Goal: Transaction & Acquisition: Purchase product/service

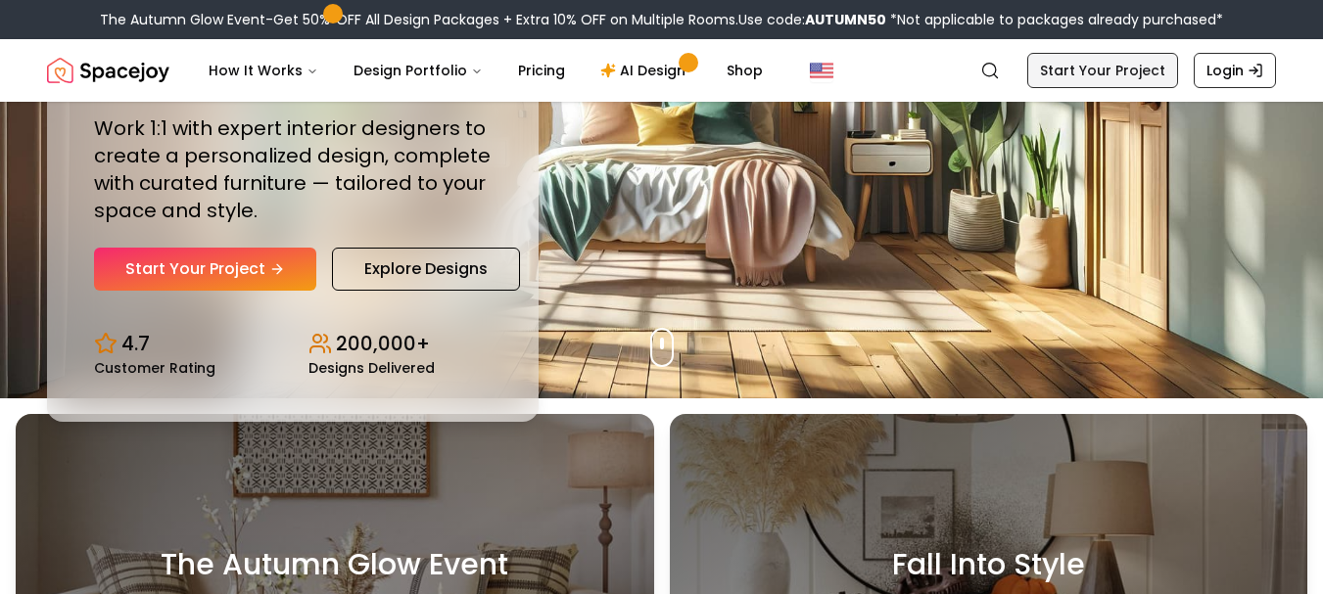
click at [1112, 75] on link "Start Your Project" at bounding box center [1102, 70] width 151 height 35
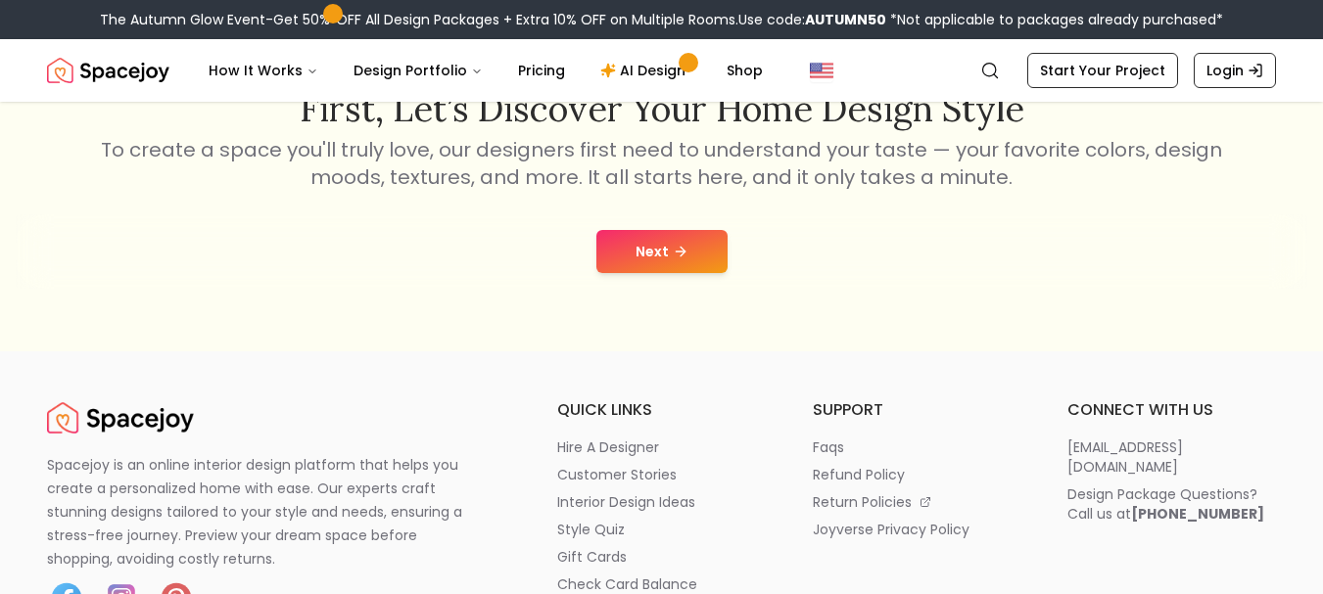
scroll to position [392, 0]
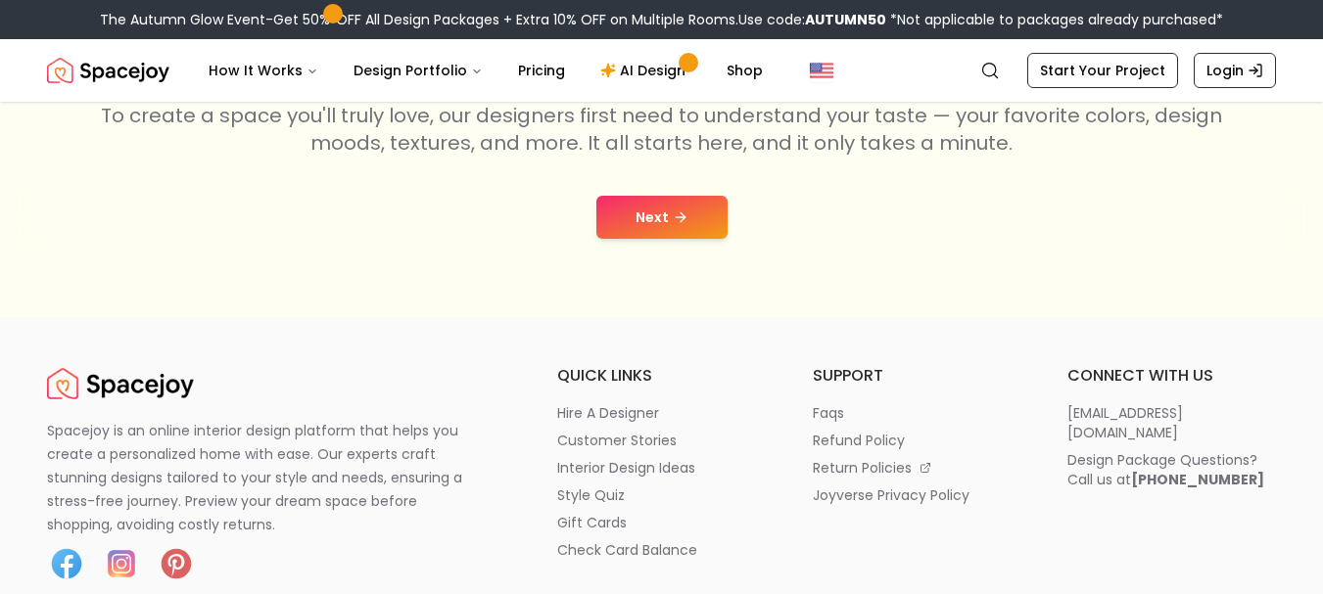
click at [692, 205] on button "Next" at bounding box center [661, 217] width 131 height 43
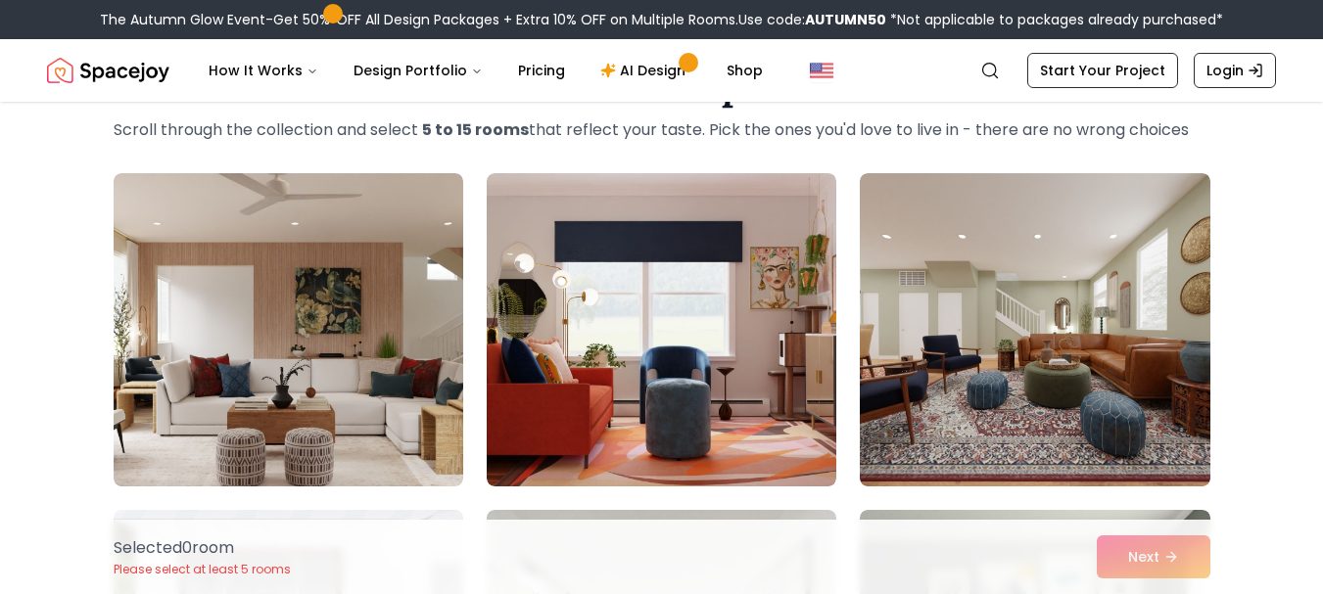
scroll to position [196, 0]
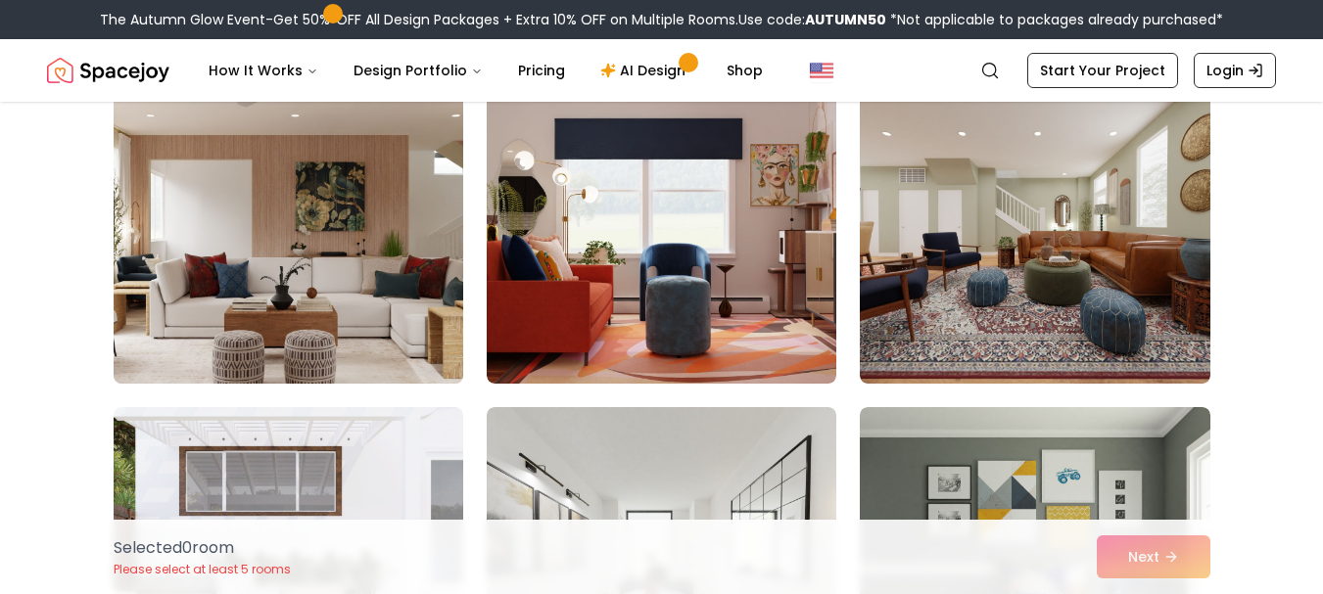
click at [375, 231] on img at bounding box center [288, 227] width 367 height 329
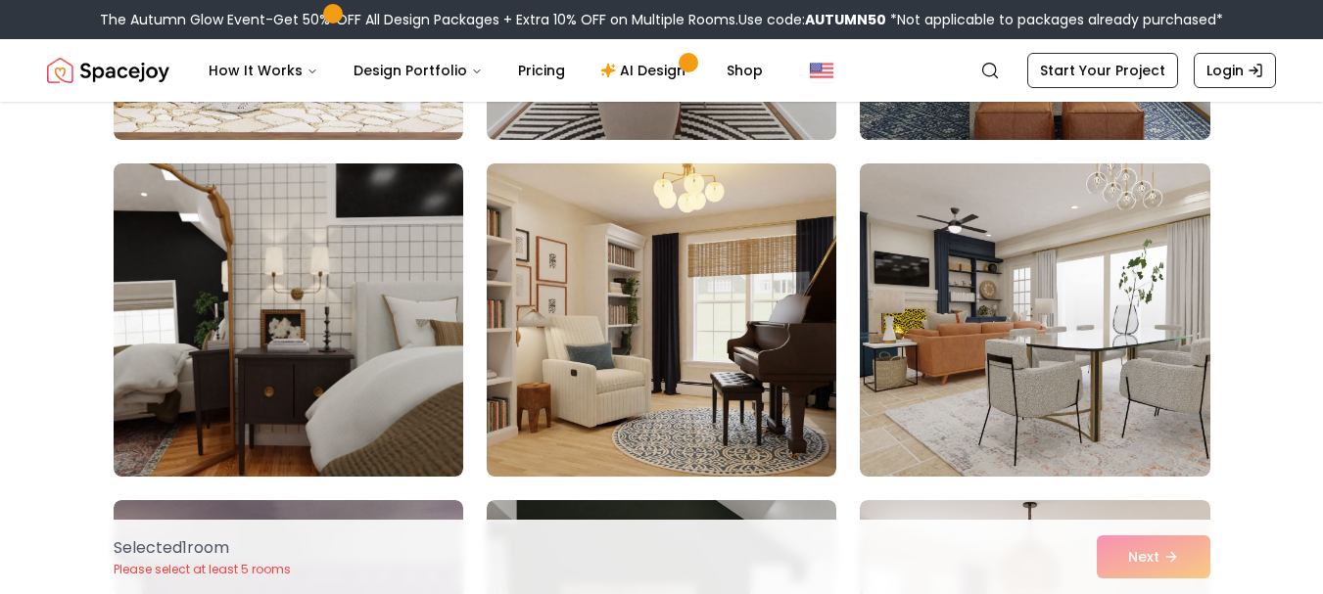
scroll to position [783, 0]
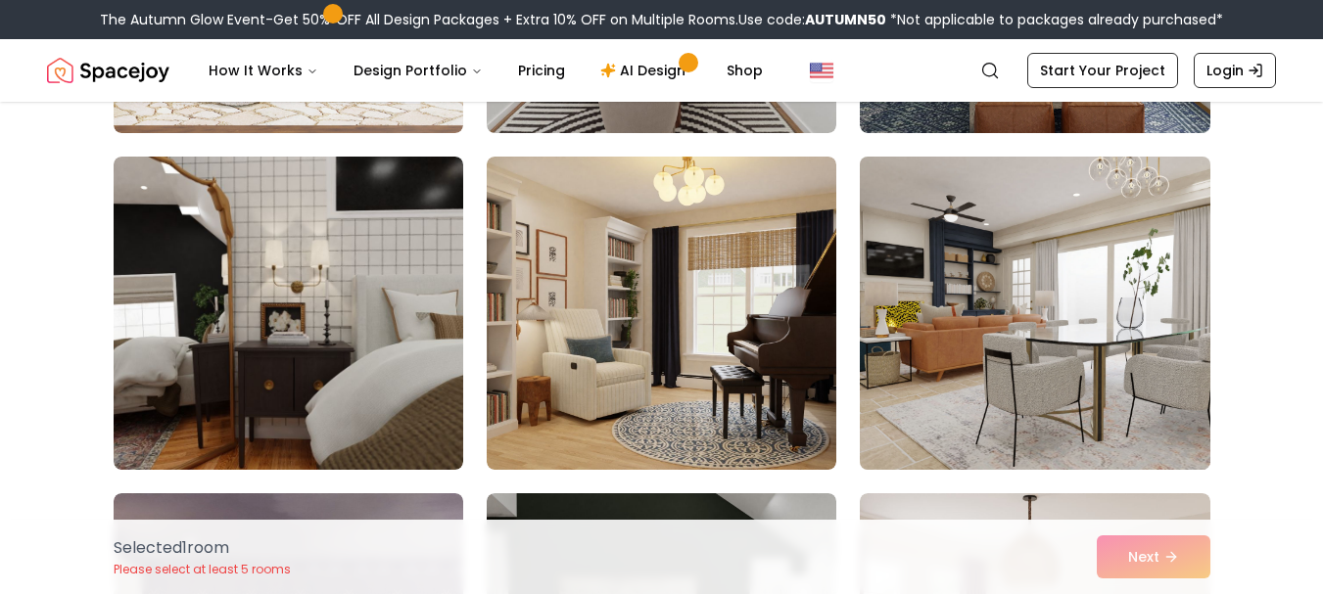
click at [1082, 308] on img at bounding box center [1034, 313] width 367 height 329
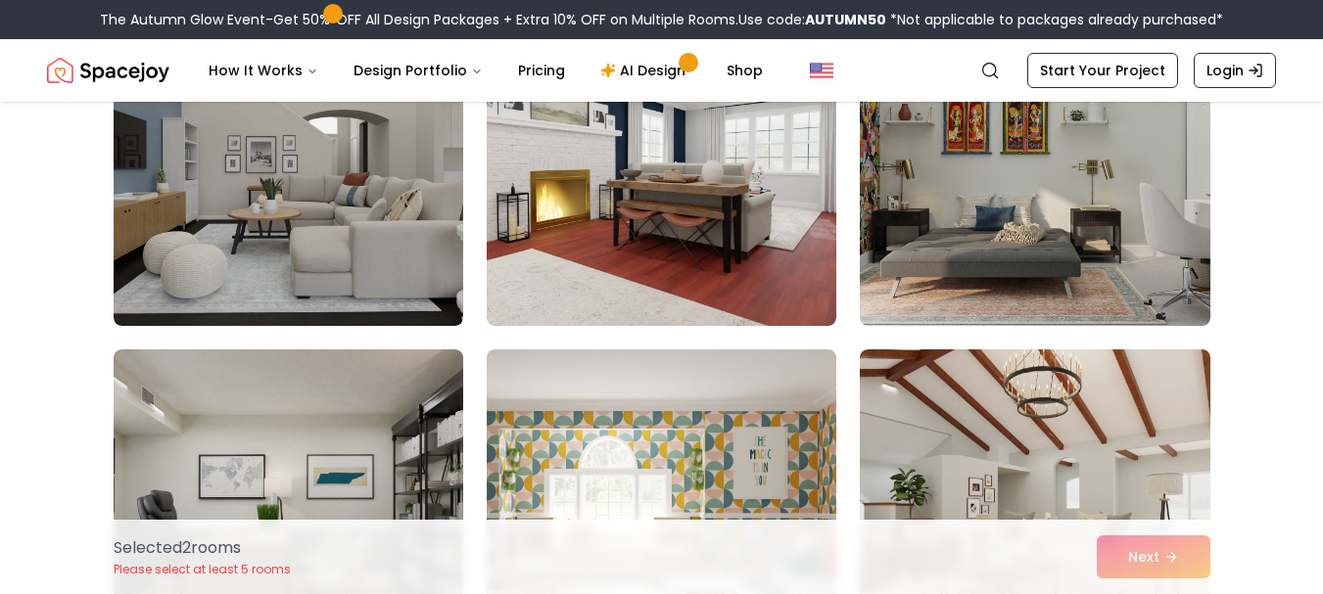
scroll to position [1567, 0]
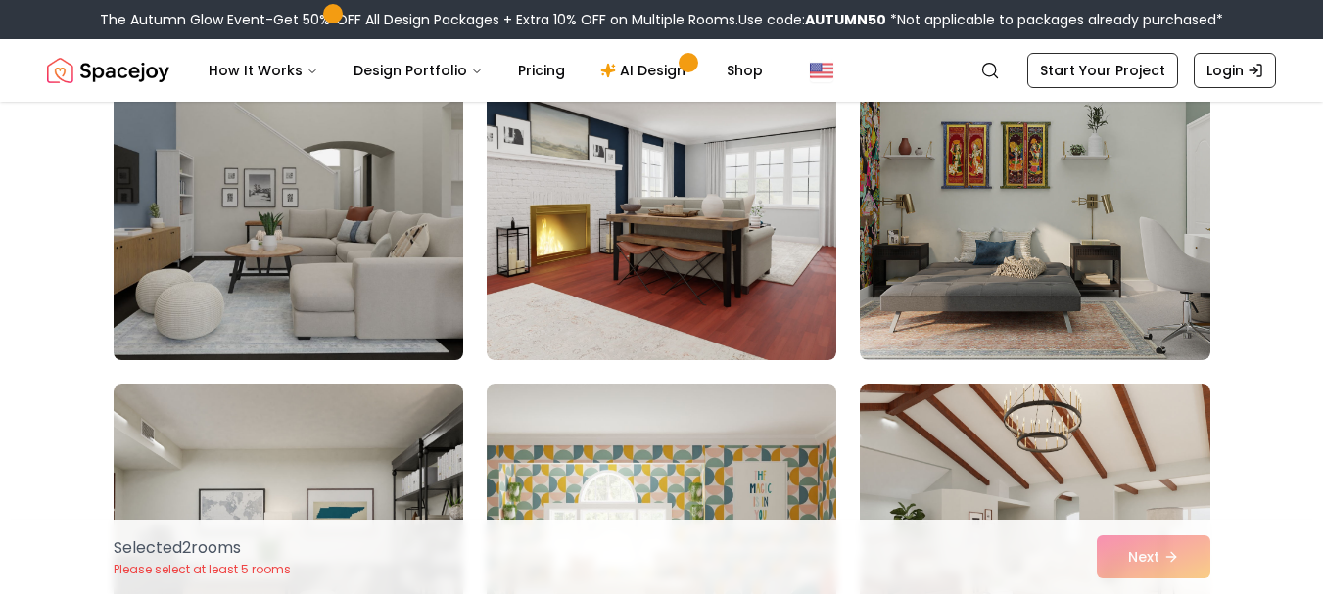
click at [334, 254] on img at bounding box center [288, 203] width 367 height 329
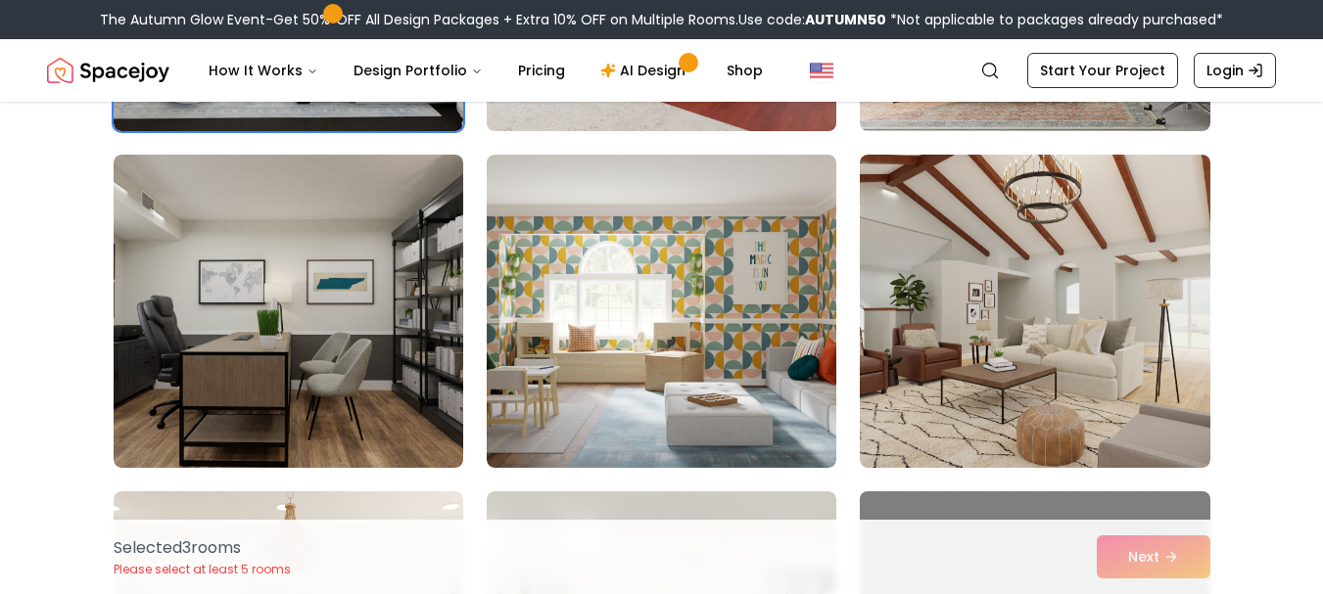
scroll to position [1763, 0]
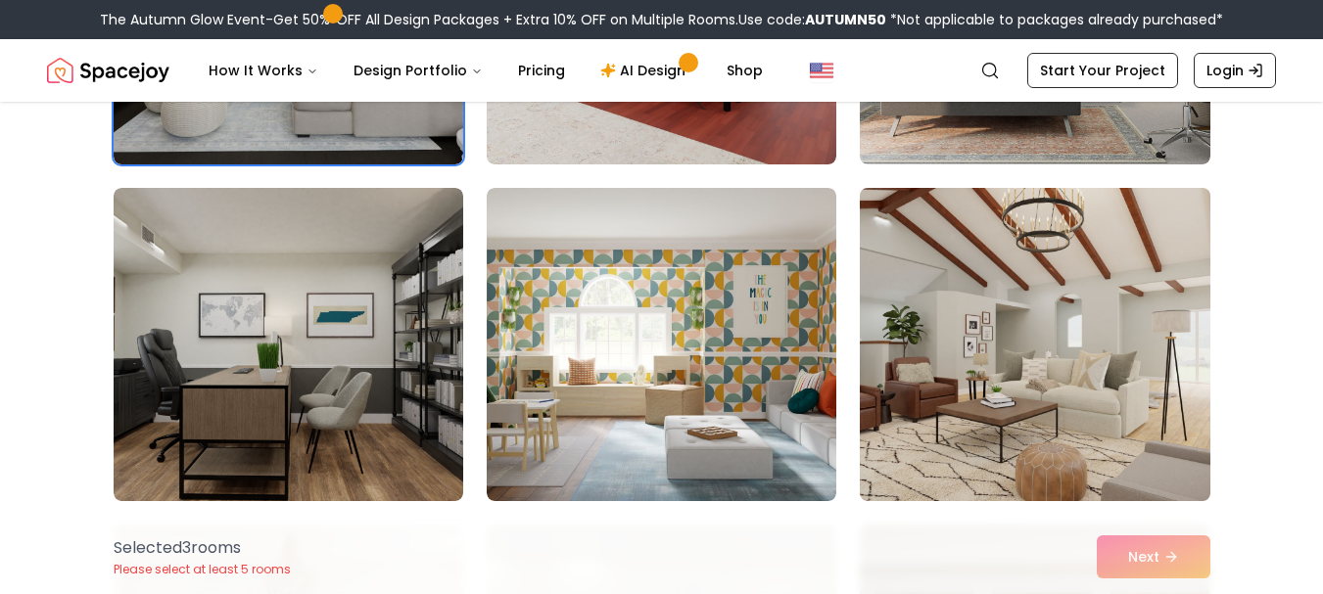
click at [942, 275] on img at bounding box center [1034, 344] width 367 height 329
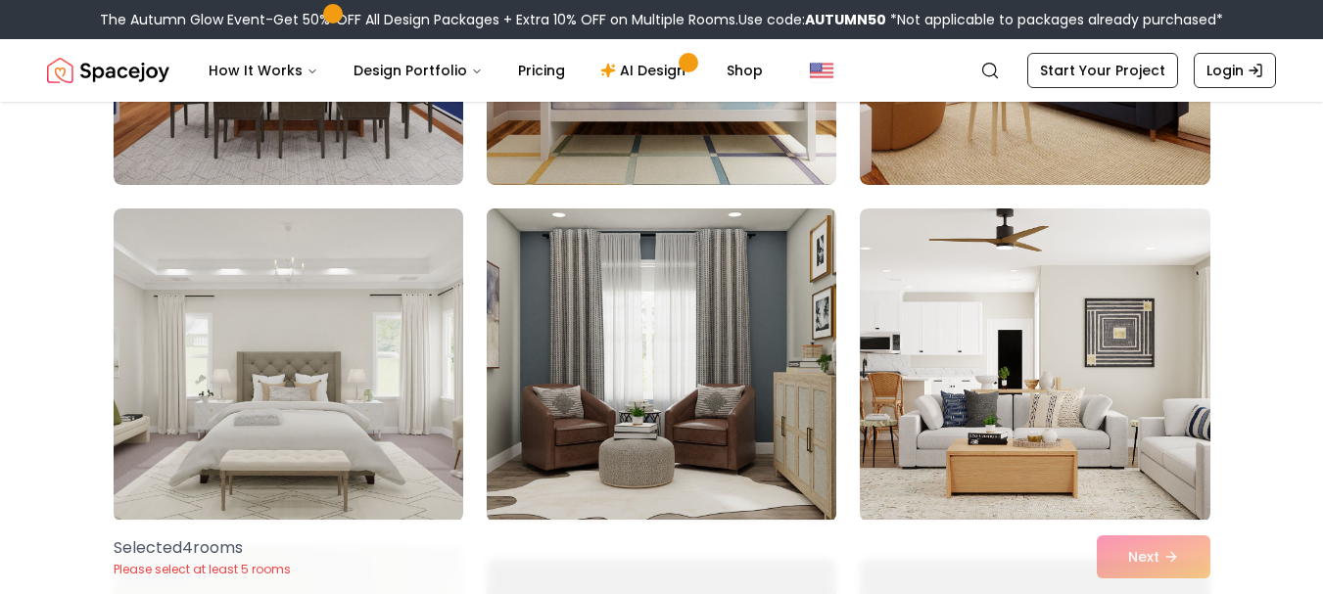
scroll to position [4309, 0]
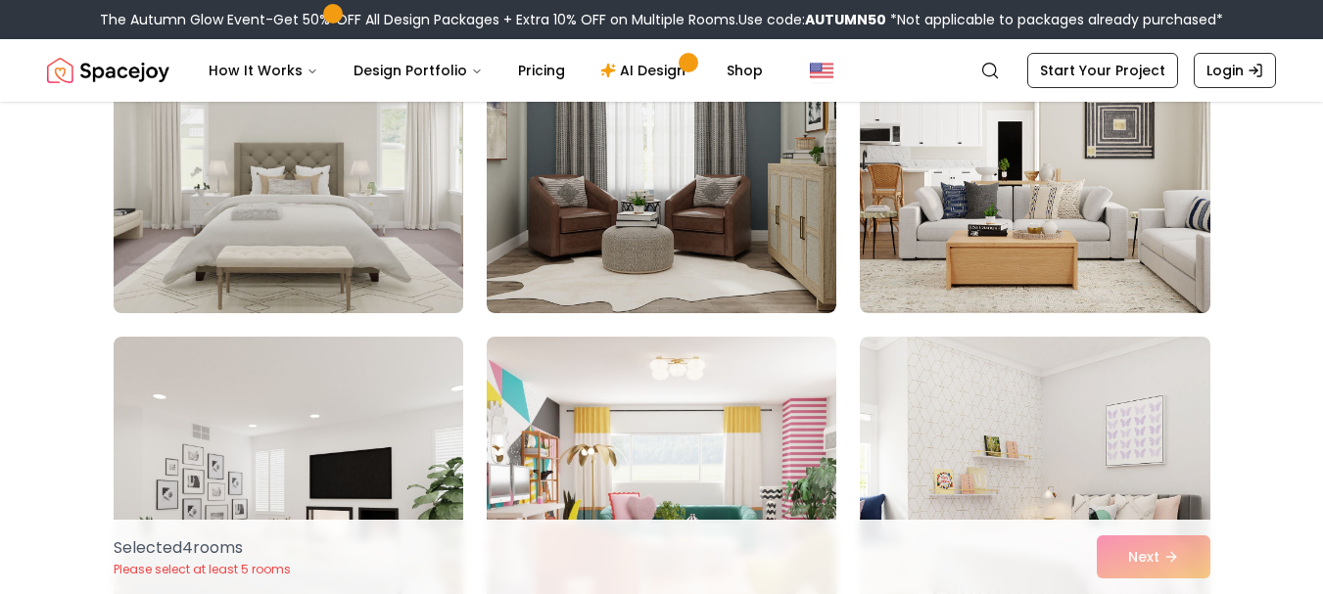
click at [270, 160] on img at bounding box center [288, 156] width 367 height 329
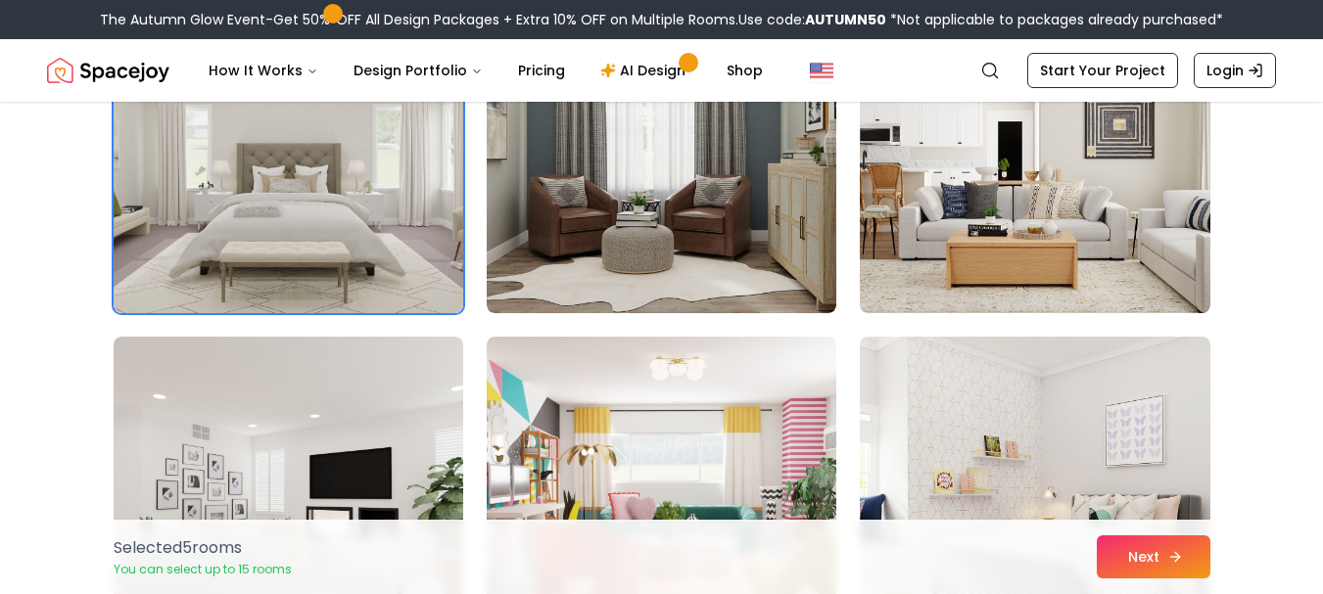
click at [1130, 549] on button "Next" at bounding box center [1154, 557] width 114 height 43
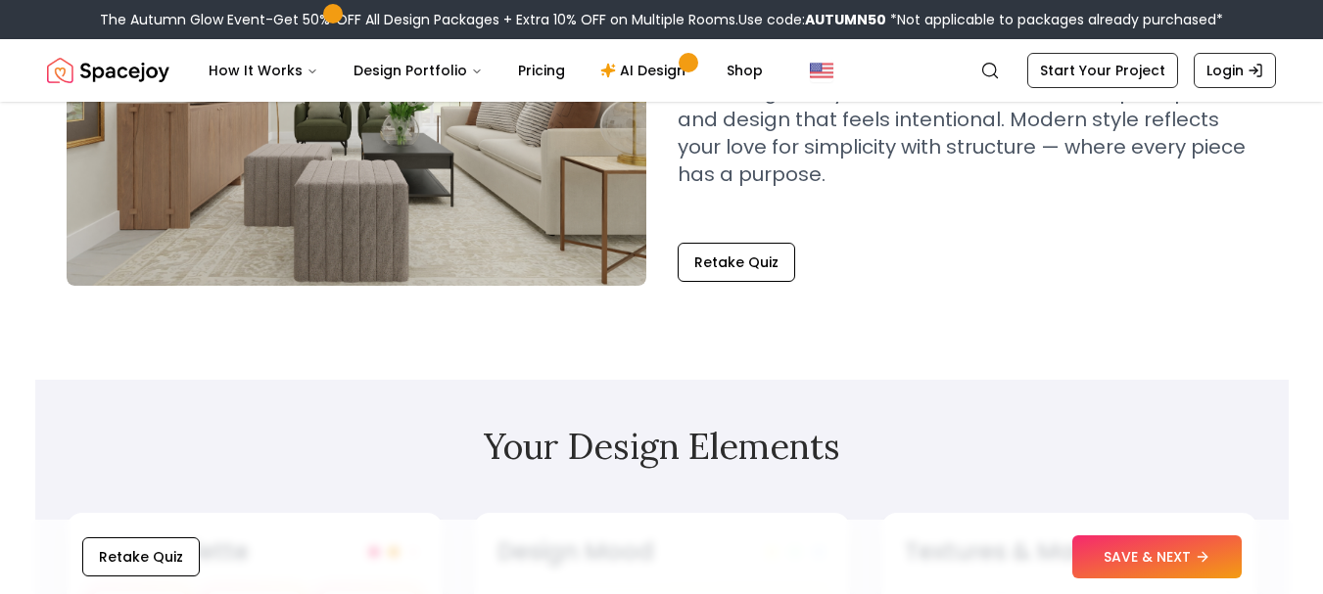
drag, startPoint x: 0, startPoint y: 0, endPoint x: 1170, endPoint y: 558, distance: 1296.6
click at [1170, 560] on button "SAVE & NEXT" at bounding box center [1156, 557] width 169 height 43
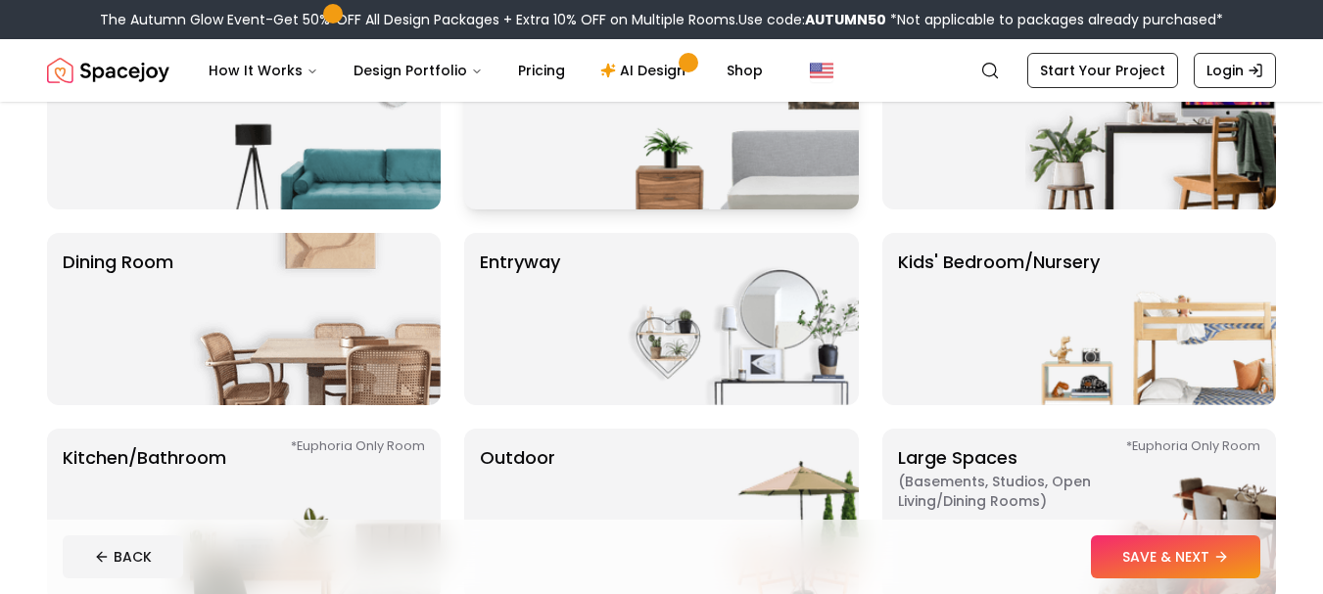
scroll to position [235, 0]
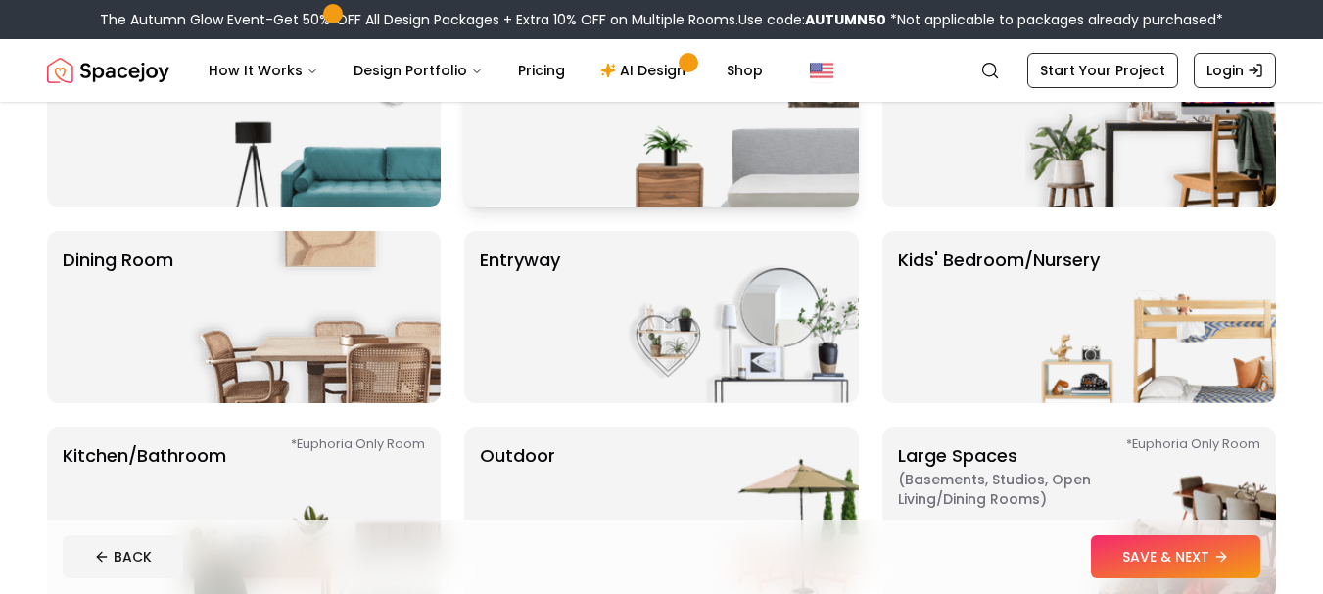
click at [602, 172] on div "Bedroom" at bounding box center [661, 121] width 394 height 172
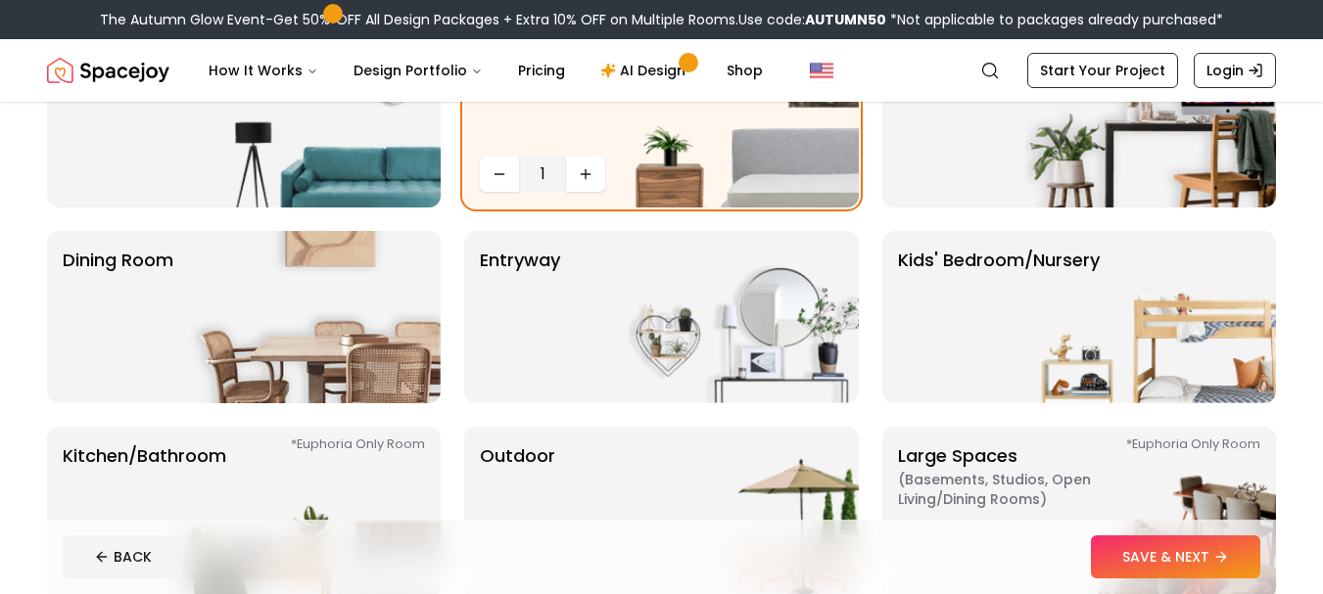
click at [1149, 526] on footer "BACK SAVE & NEXT" at bounding box center [661, 557] width 1229 height 74
click at [1148, 554] on button "SAVE & NEXT" at bounding box center [1175, 557] width 169 height 43
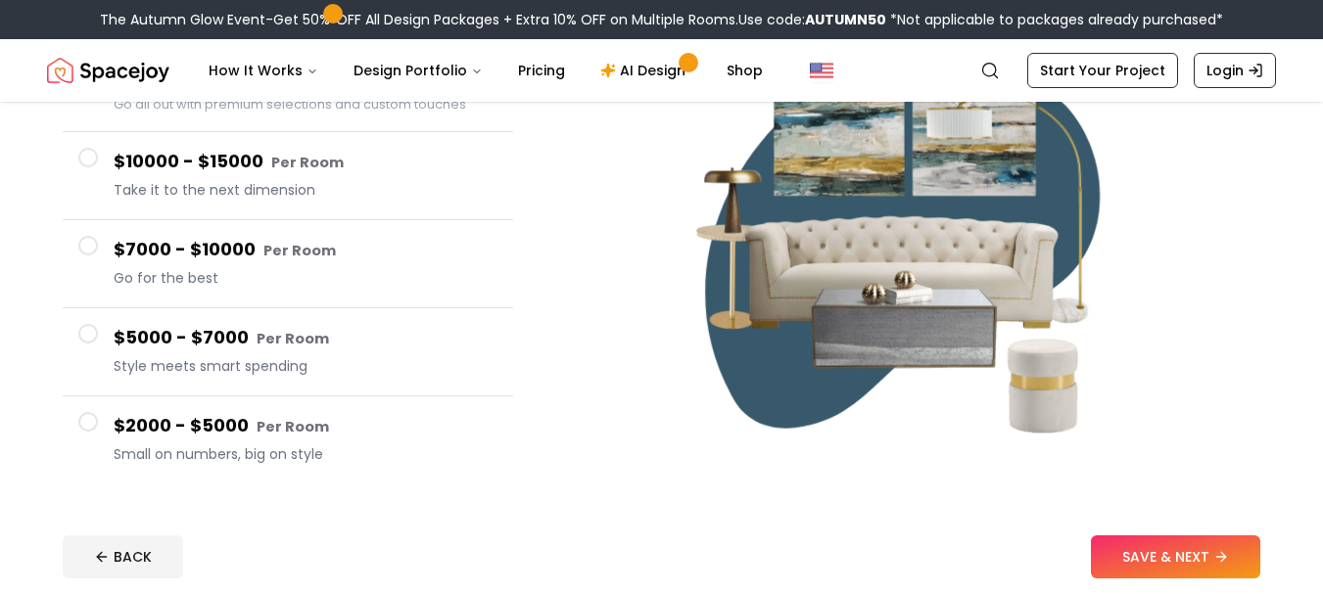
scroll to position [294, 0]
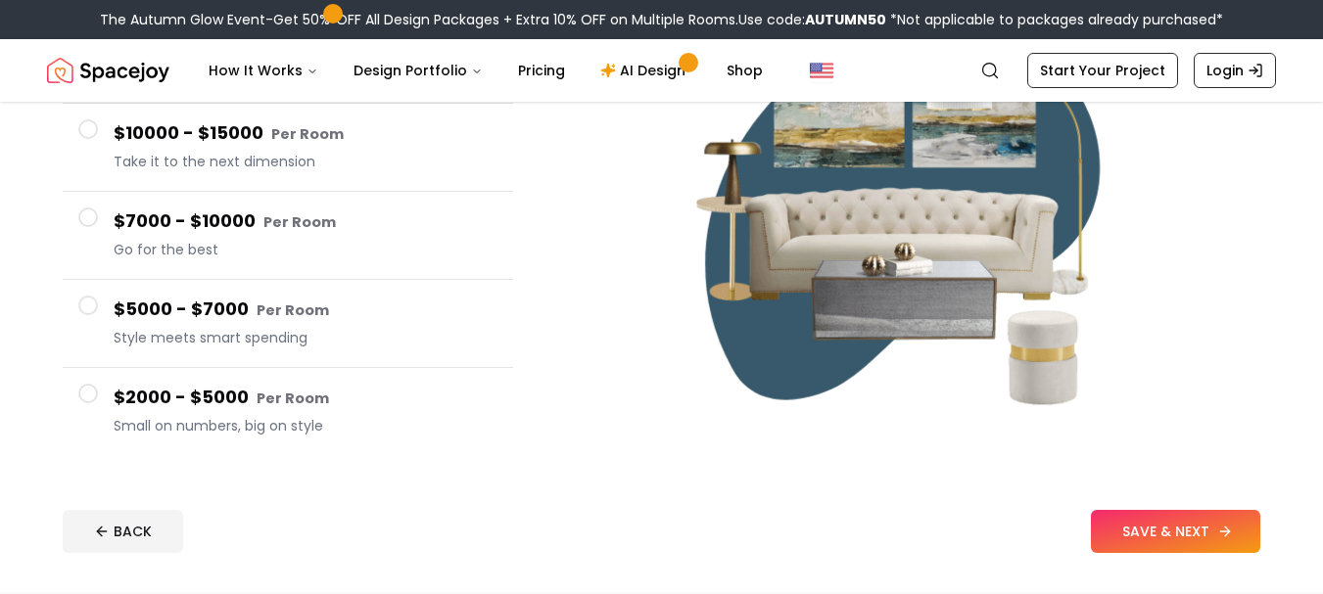
click at [1244, 534] on button "SAVE & NEXT" at bounding box center [1175, 531] width 169 height 43
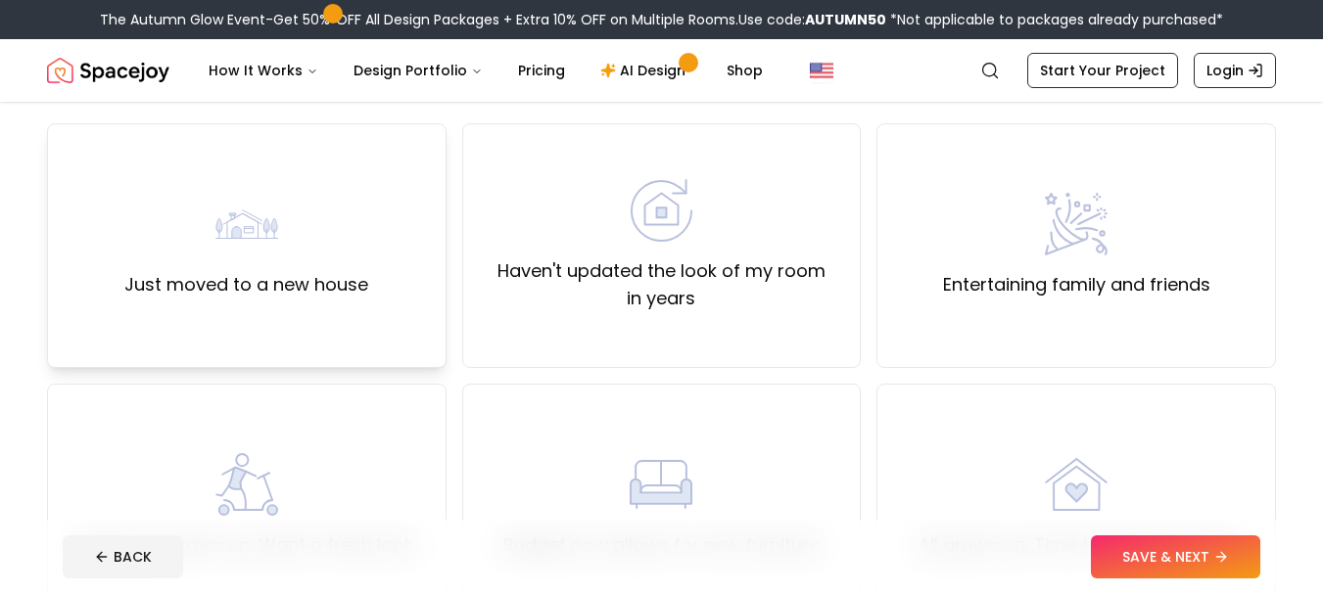
scroll to position [196, 0]
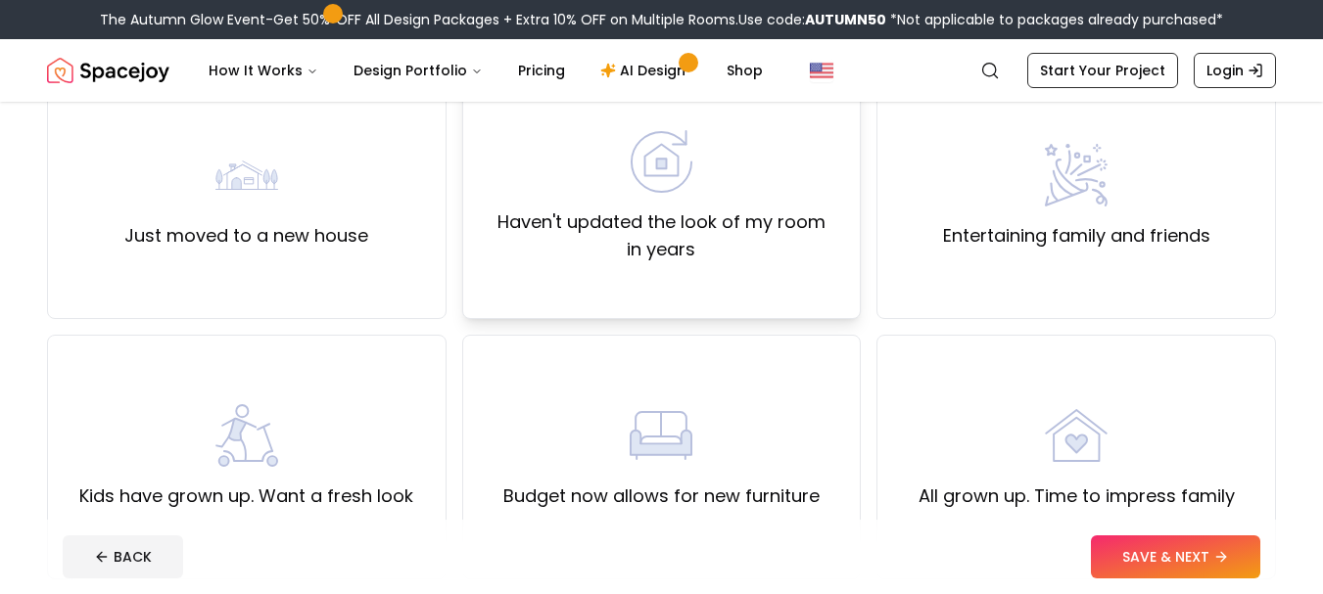
click at [641, 293] on div "Haven't updated the look of my room in years" at bounding box center [662, 196] width 400 height 245
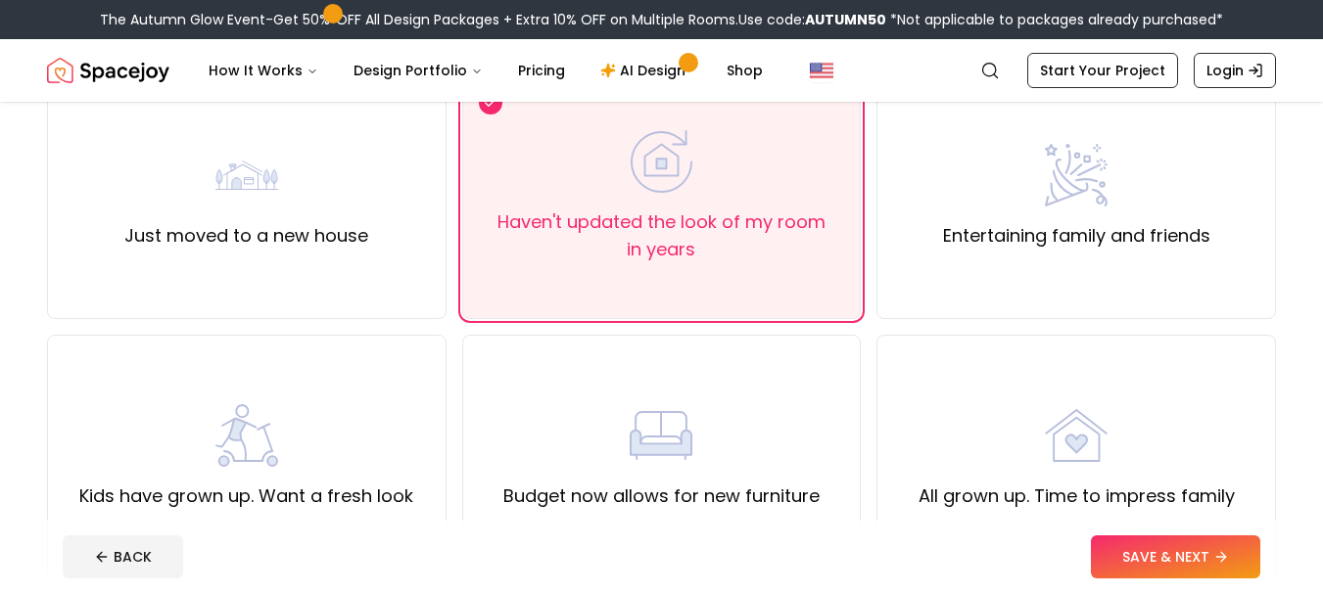
click at [1182, 581] on footer "BACK SAVE & NEXT" at bounding box center [661, 557] width 1229 height 74
click at [1190, 563] on button "SAVE & NEXT" at bounding box center [1175, 557] width 169 height 43
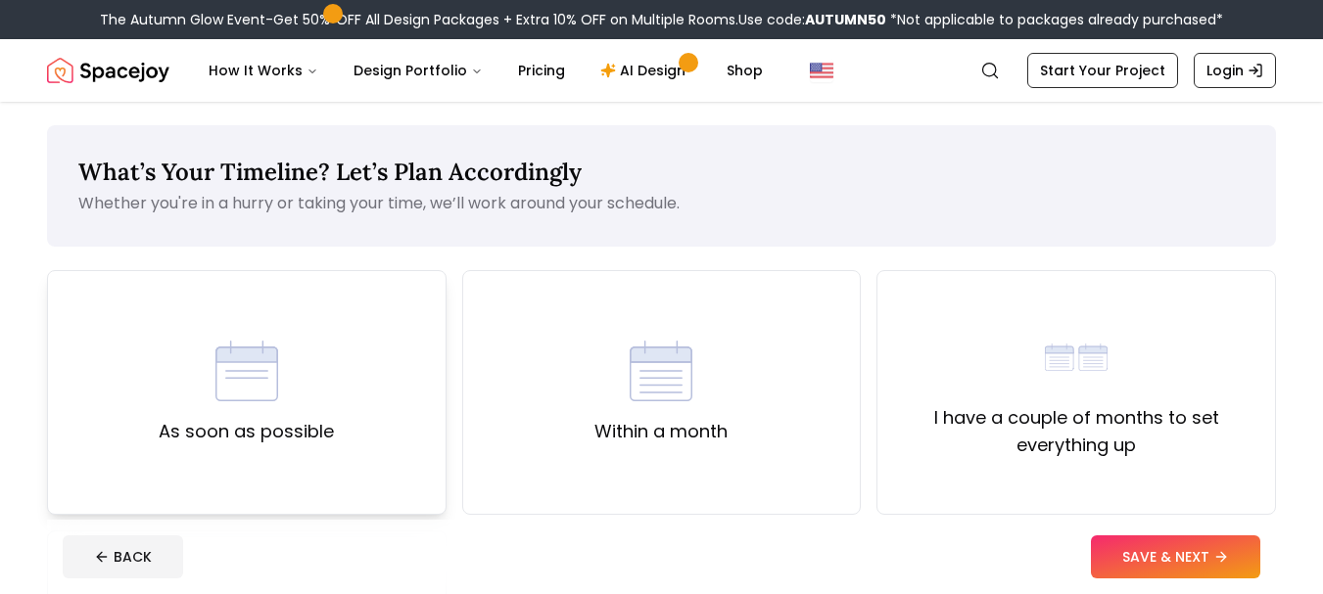
click at [322, 371] on div "As soon as possible" at bounding box center [246, 393] width 175 height 106
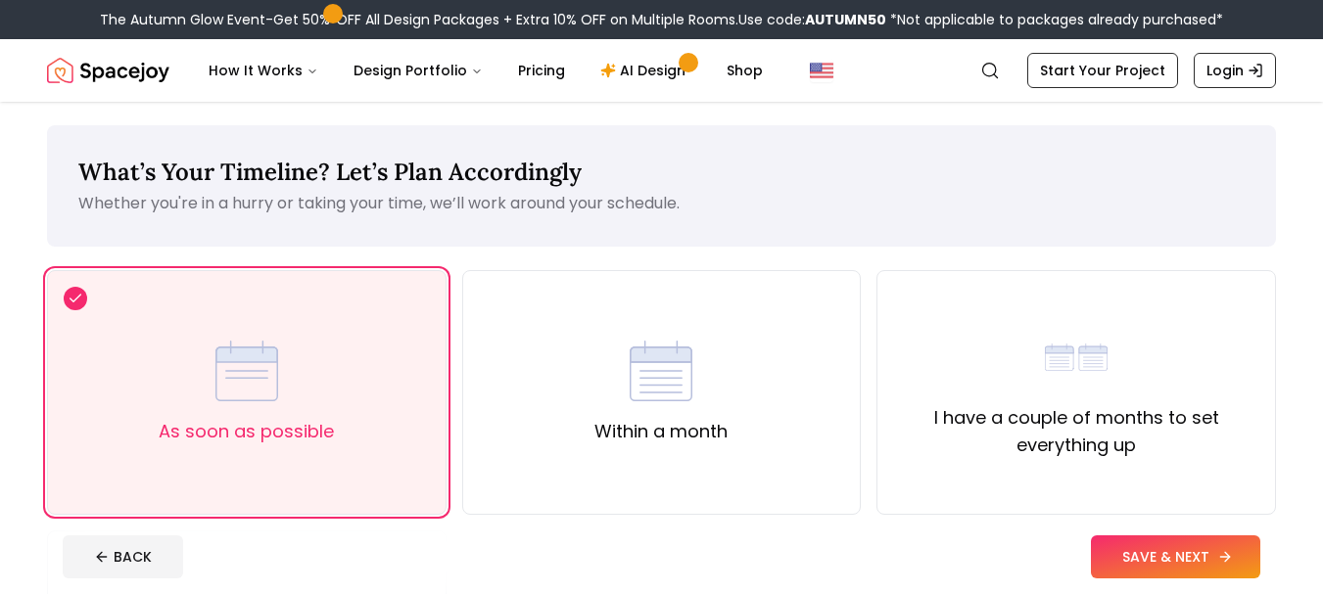
click at [1170, 564] on button "SAVE & NEXT" at bounding box center [1175, 557] width 169 height 43
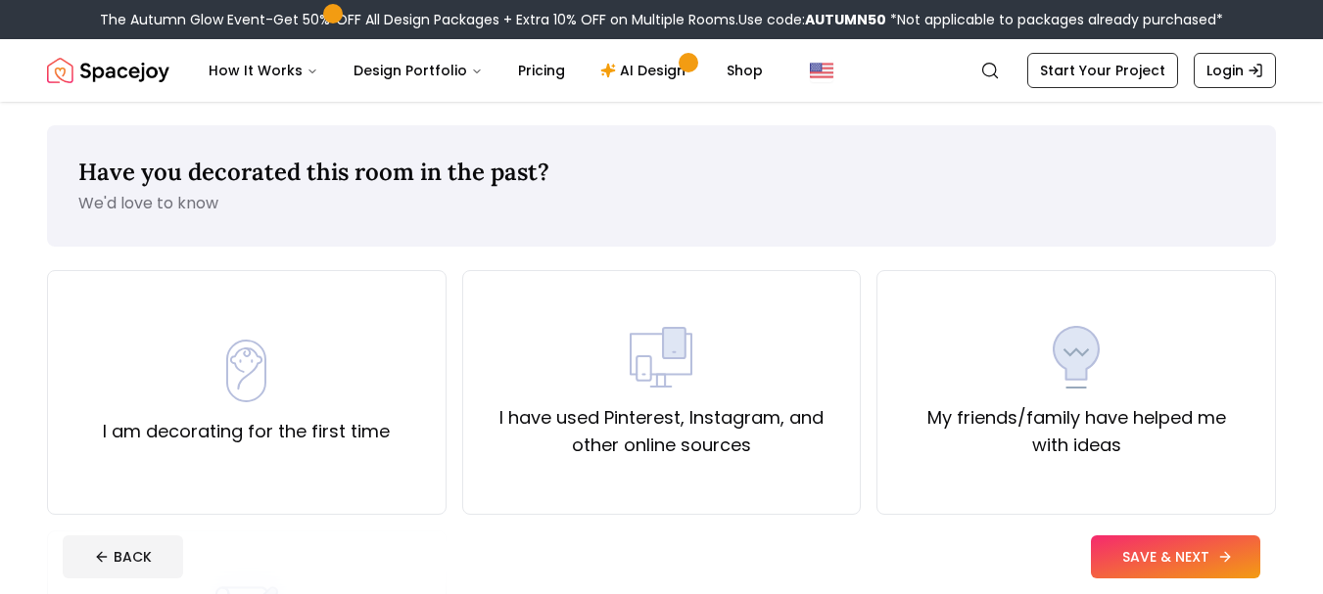
click at [1170, 564] on button "SAVE & NEXT" at bounding box center [1175, 557] width 169 height 43
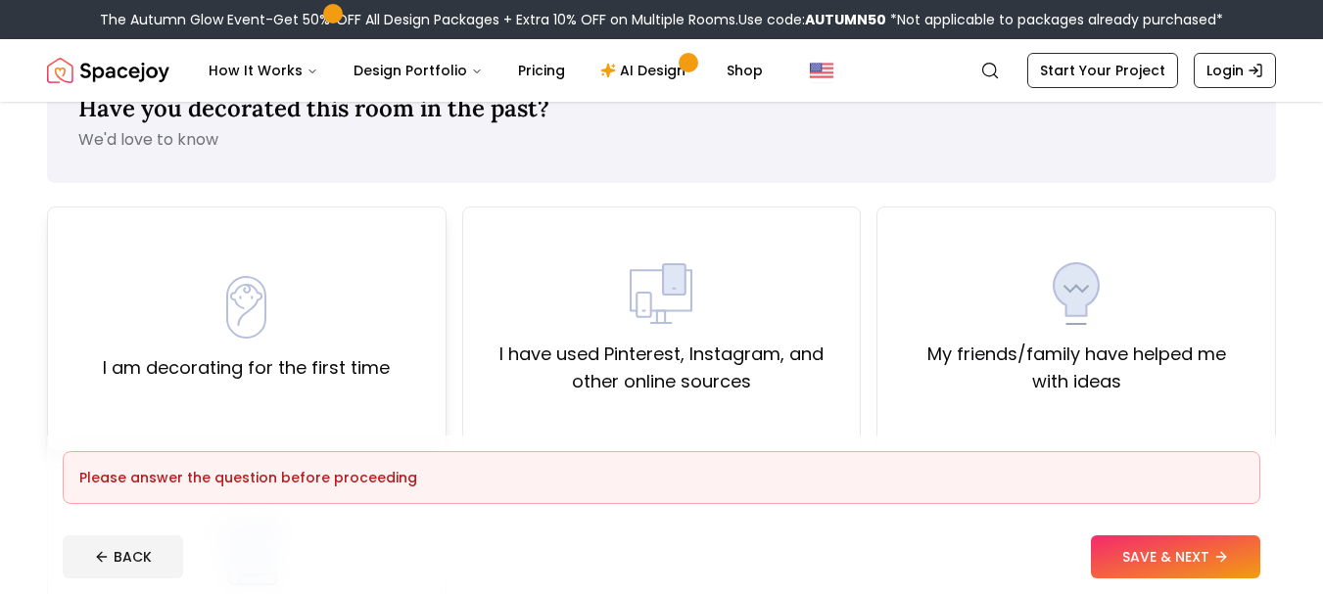
scroll to position [98, 0]
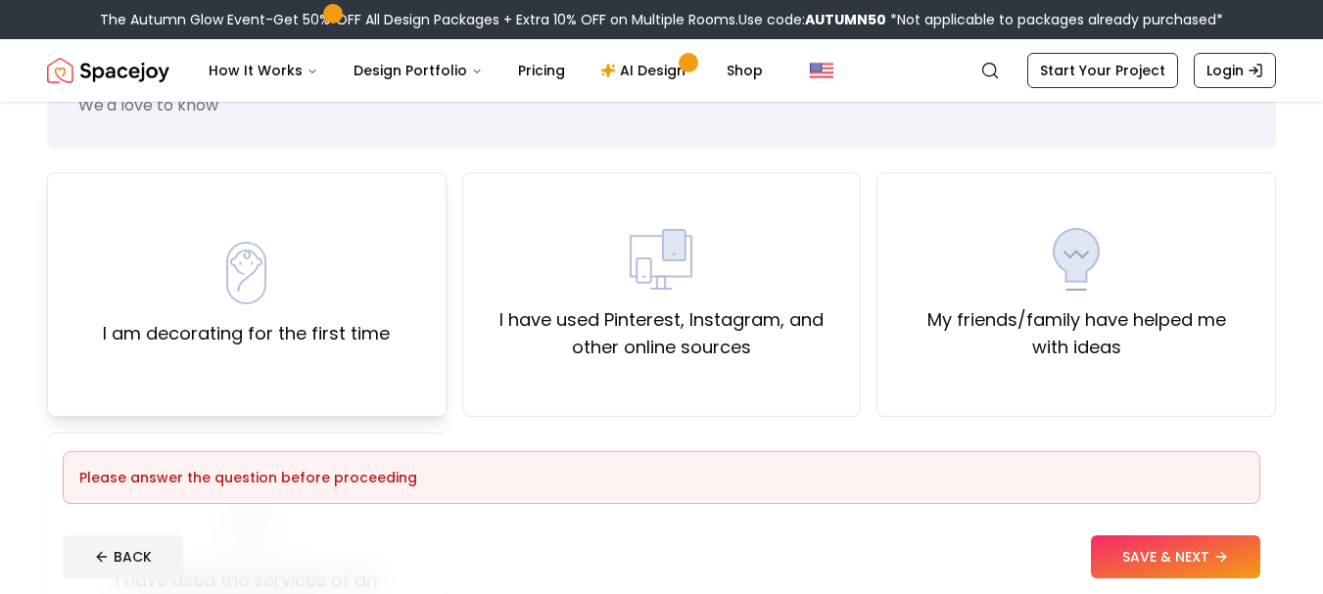
click at [146, 332] on label "I am decorating for the first time" at bounding box center [246, 333] width 287 height 27
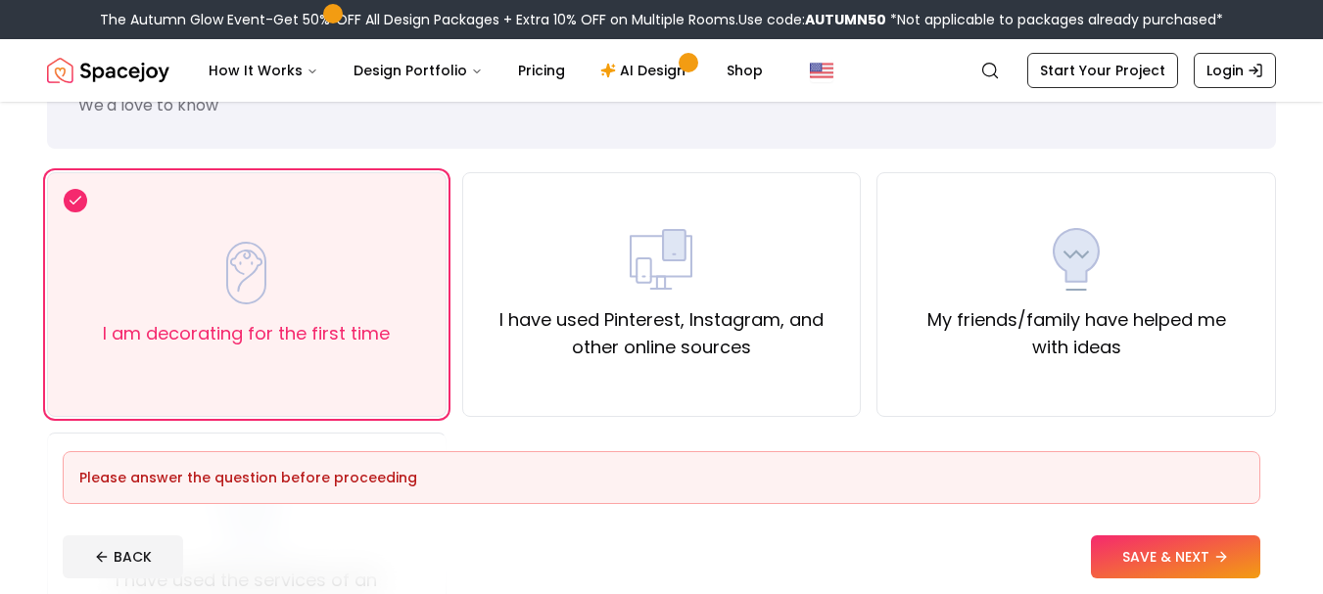
click at [1171, 582] on footer "Please answer the question before proceeding BACK SAVE & NEXT" at bounding box center [661, 515] width 1229 height 159
click at [1172, 567] on button "SAVE & NEXT" at bounding box center [1175, 557] width 169 height 43
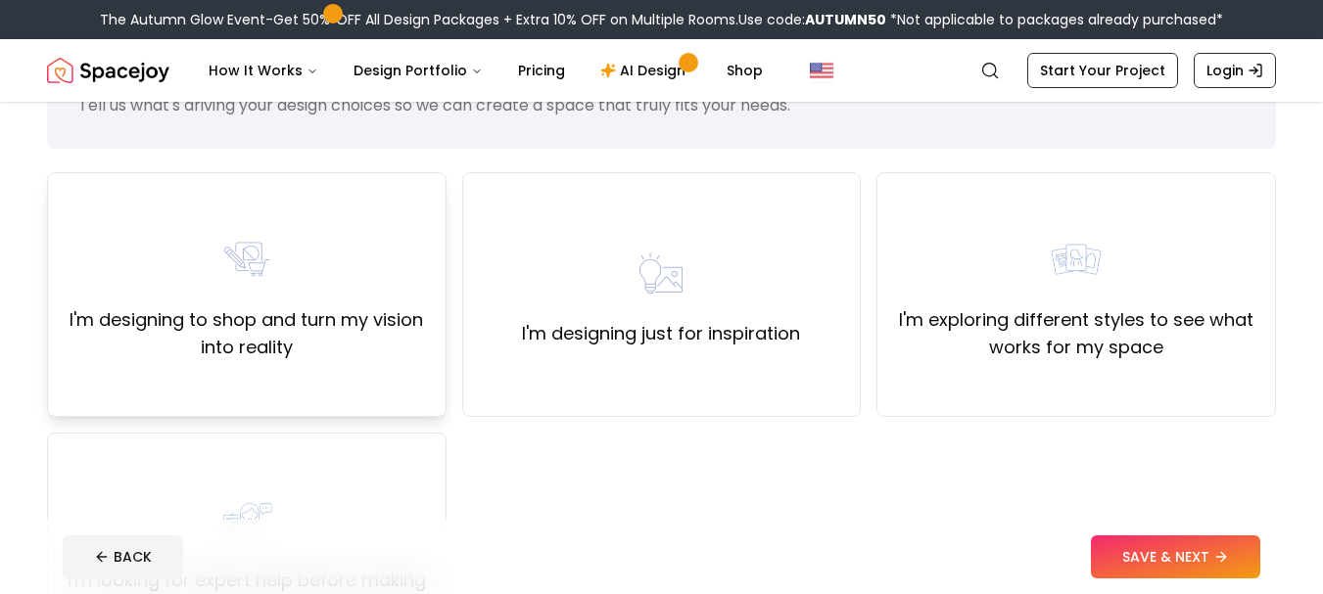
drag, startPoint x: 390, startPoint y: 378, endPoint x: 379, endPoint y: 376, distance: 10.9
click at [387, 378] on div "I'm designing to shop and turn my vision into reality" at bounding box center [247, 294] width 400 height 245
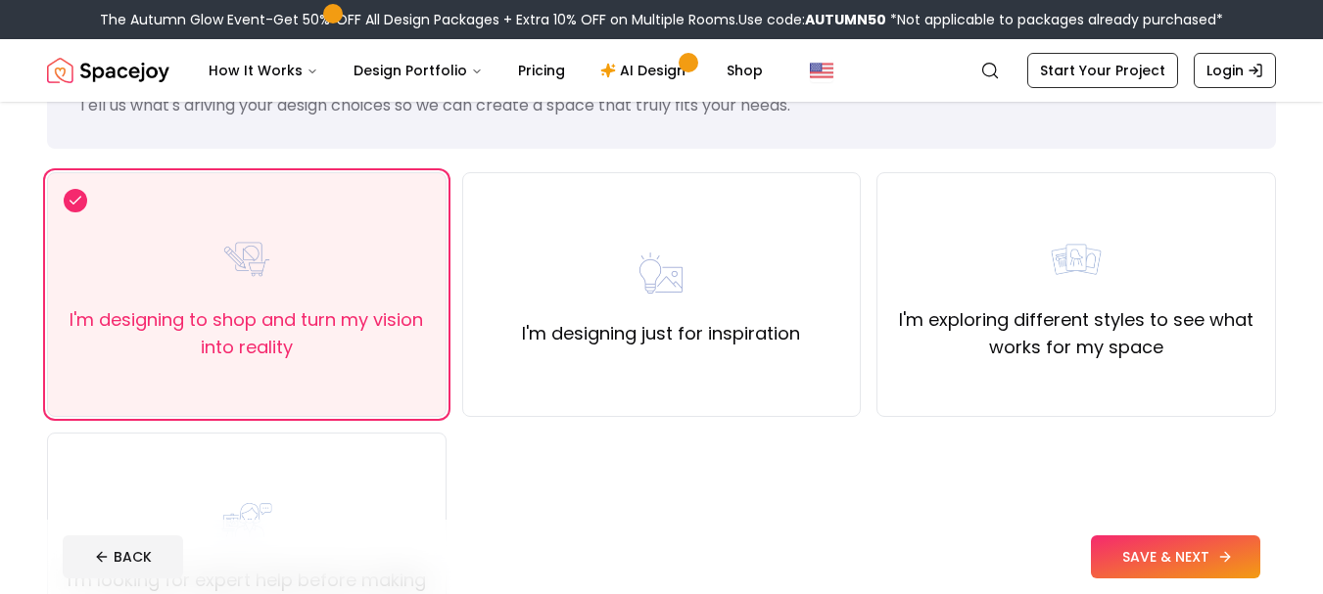
click at [1128, 557] on button "SAVE & NEXT" at bounding box center [1175, 557] width 169 height 43
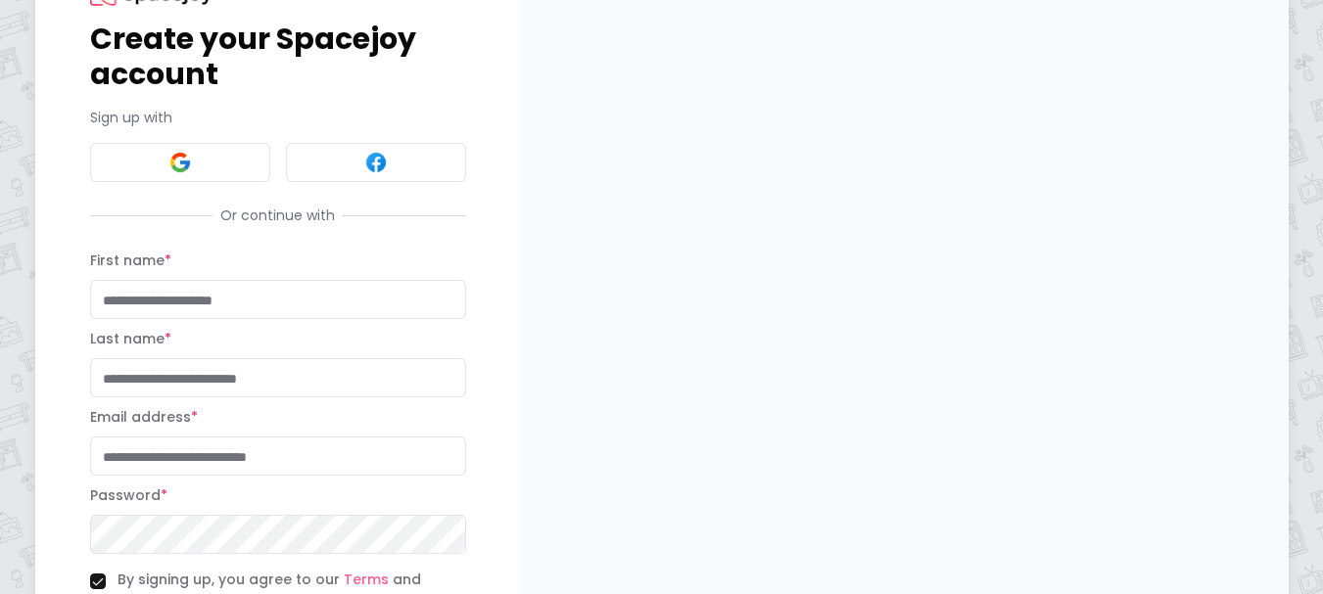
scroll to position [72, 0]
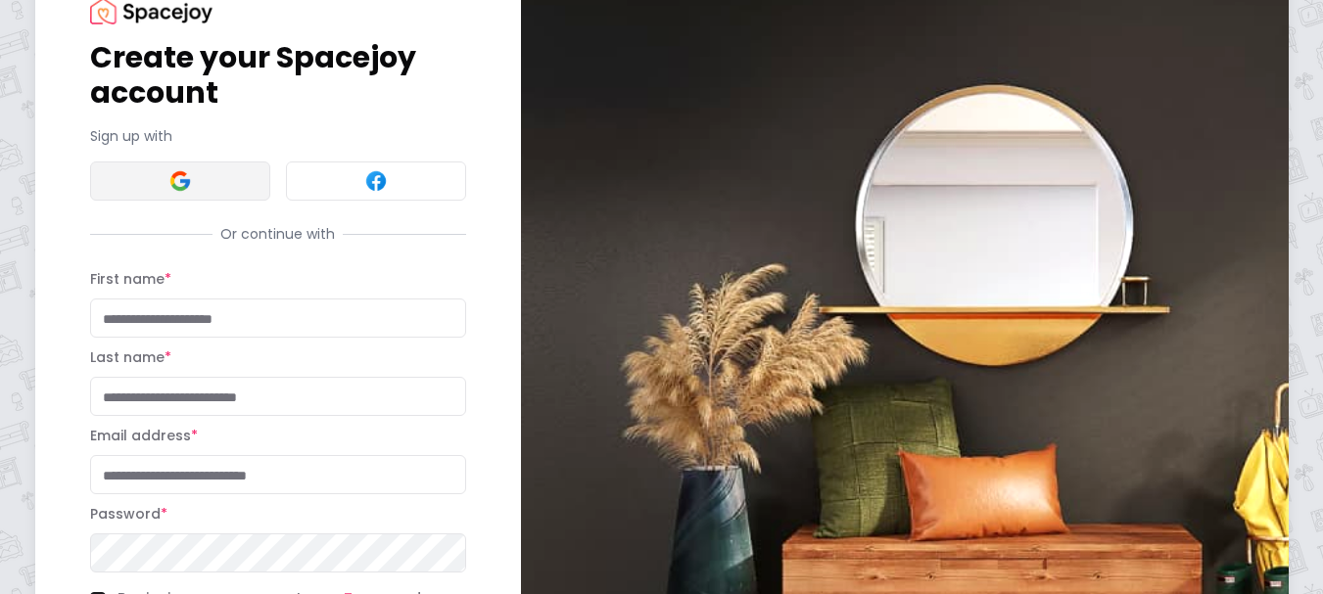
click at [220, 178] on button at bounding box center [180, 181] width 180 height 39
